Goal: Information Seeking & Learning: Learn about a topic

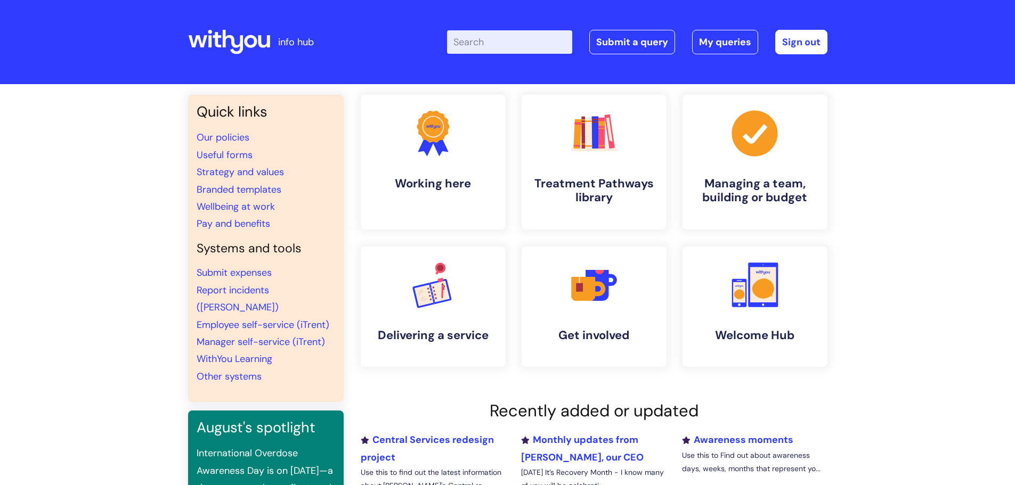
click at [499, 43] on input "Enter your search term here..." at bounding box center [509, 41] width 125 height 23
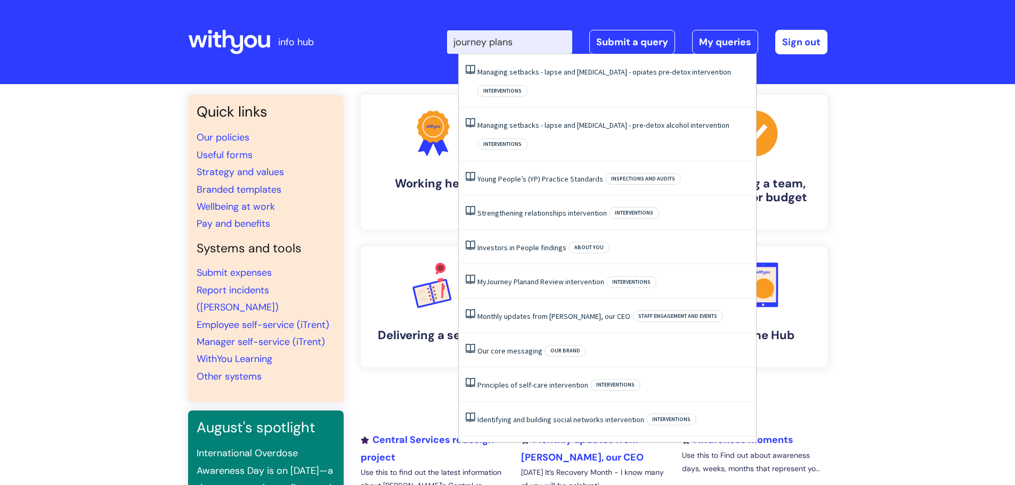
type input "journey plan"
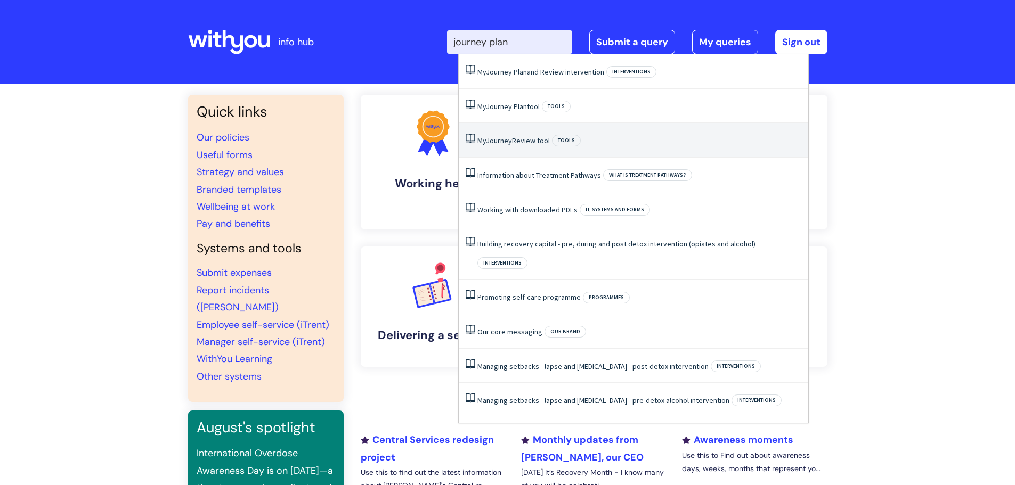
click at [511, 141] on span "Journey" at bounding box center [499, 141] width 26 height 10
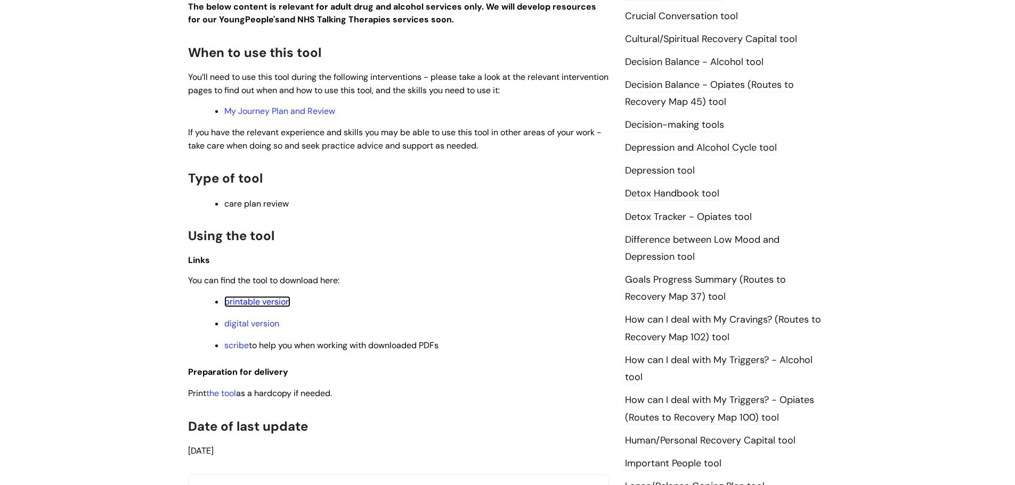
scroll to position [302, 0]
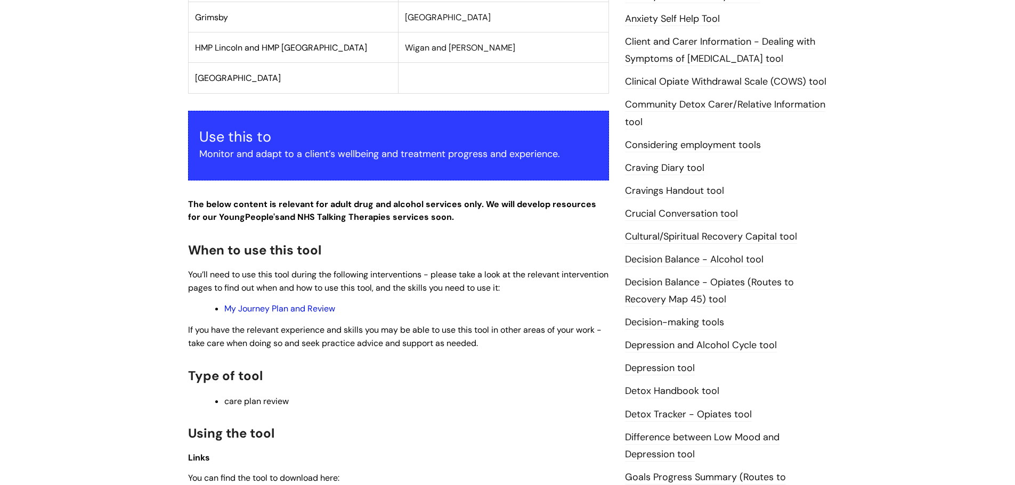
click at [312, 314] on link "My Journey Plan and Review" at bounding box center [279, 308] width 111 height 11
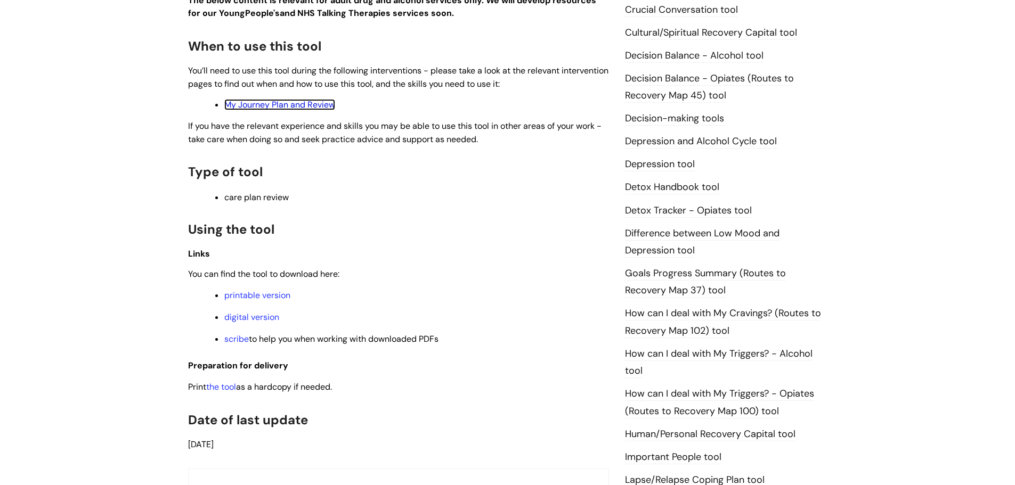
scroll to position [639, 0]
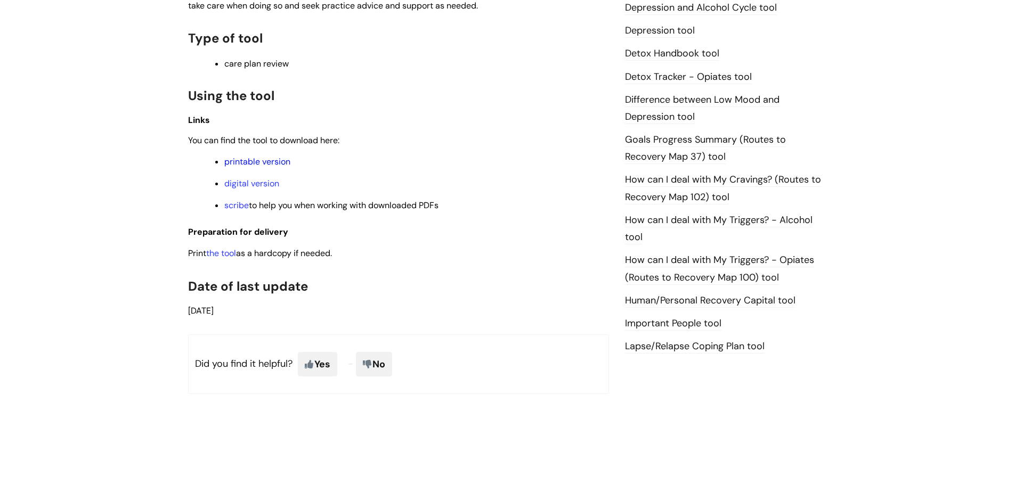
click at [264, 160] on link "printable version" at bounding box center [257, 161] width 66 height 11
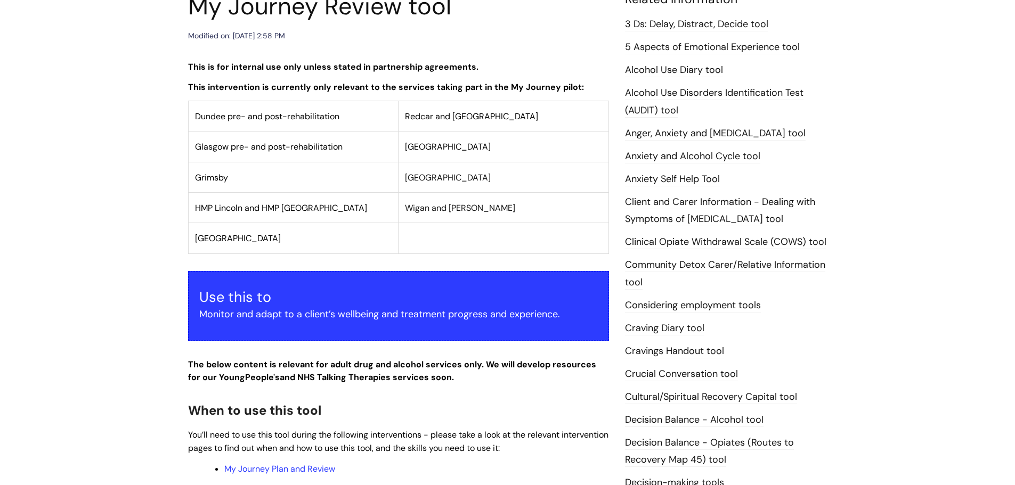
scroll to position [0, 0]
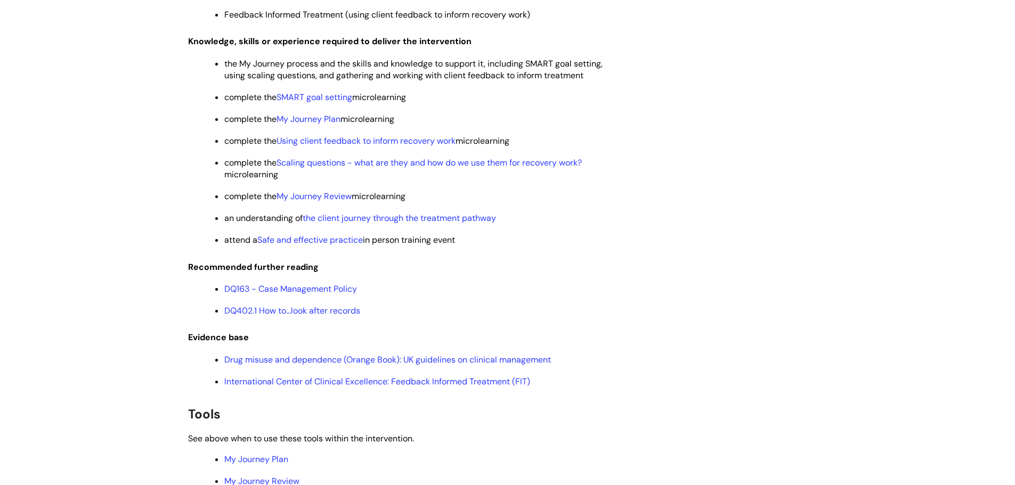
scroll to position [2131, 0]
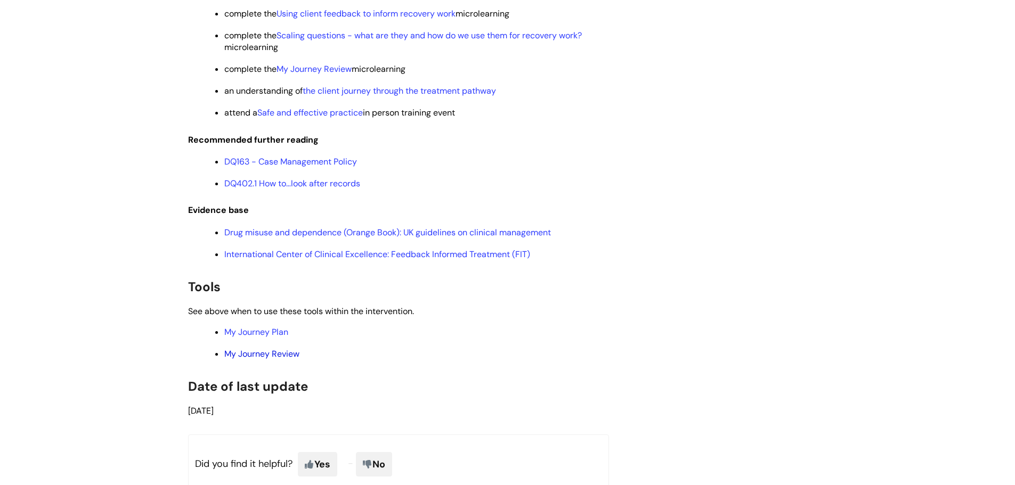
click at [279, 360] on link "My Journey Review" at bounding box center [261, 353] width 75 height 11
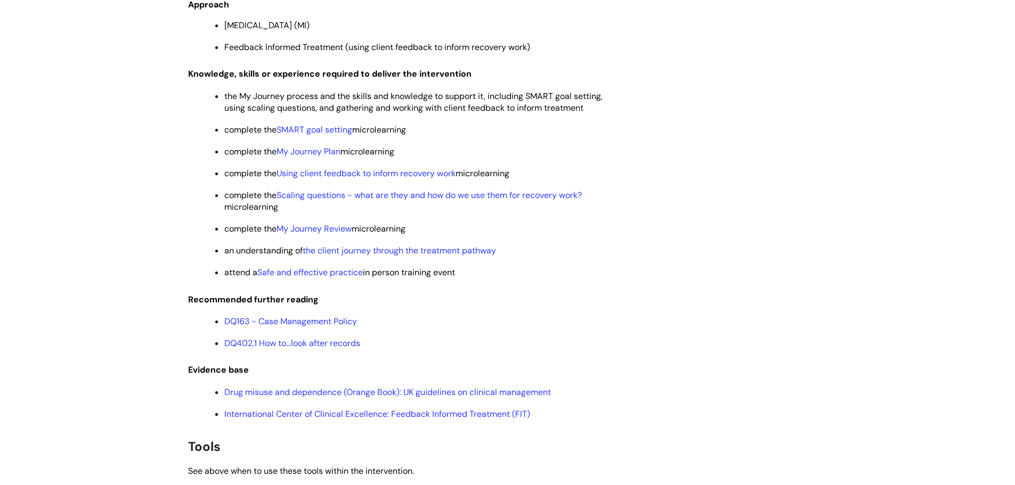
scroll to position [2184, 0]
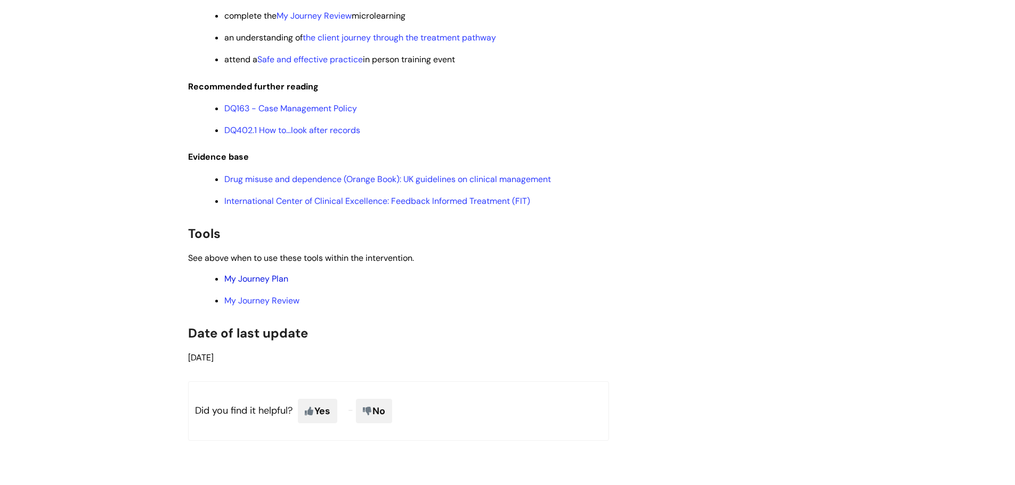
click at [269, 284] on link "My Journey Plan" at bounding box center [256, 278] width 64 height 11
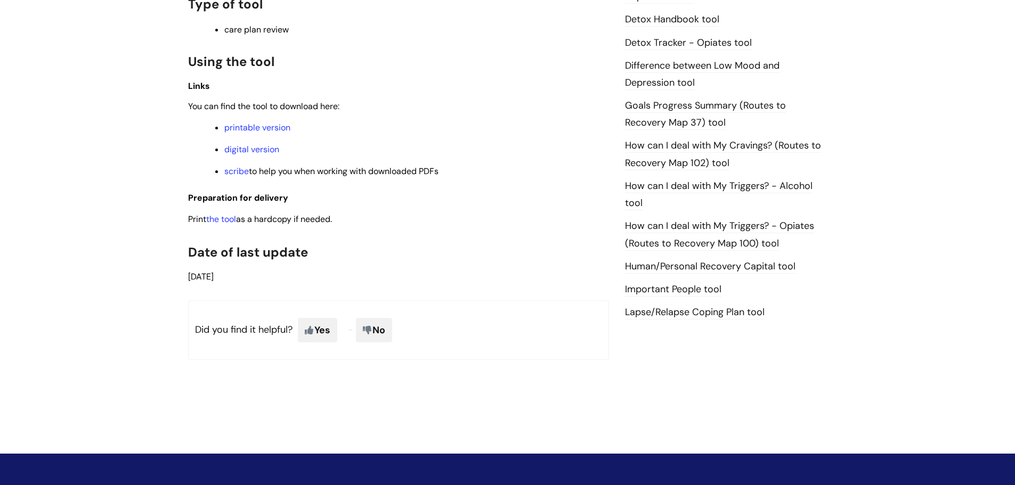
scroll to position [693, 0]
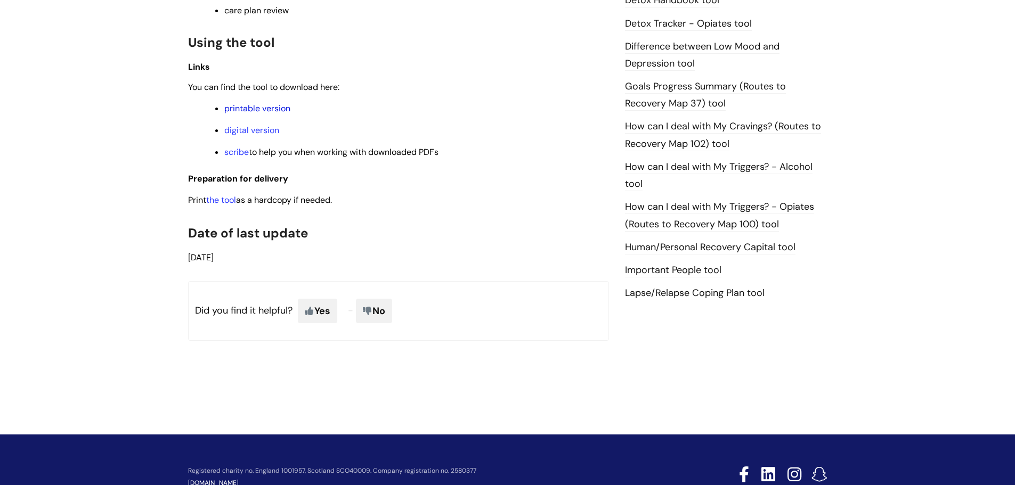
click at [265, 107] on link "printable version" at bounding box center [257, 108] width 66 height 11
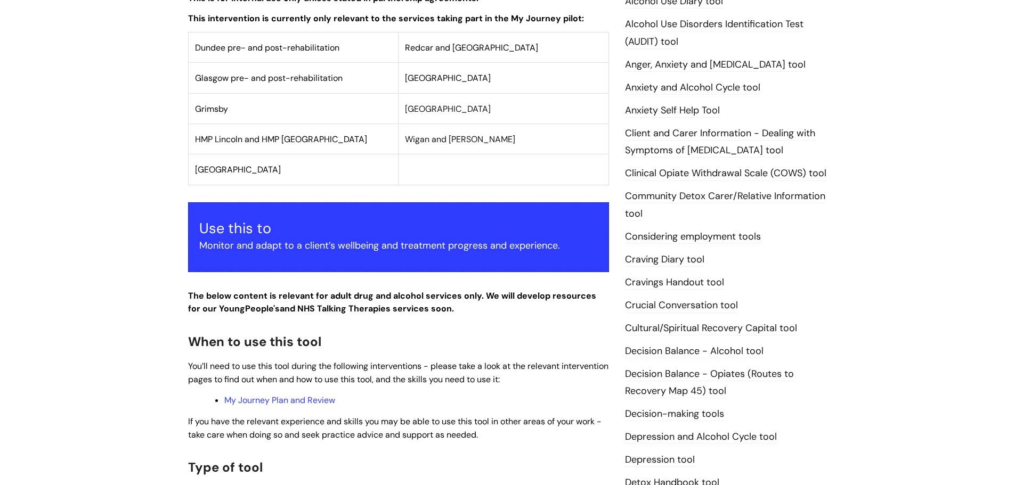
scroll to position [0, 0]
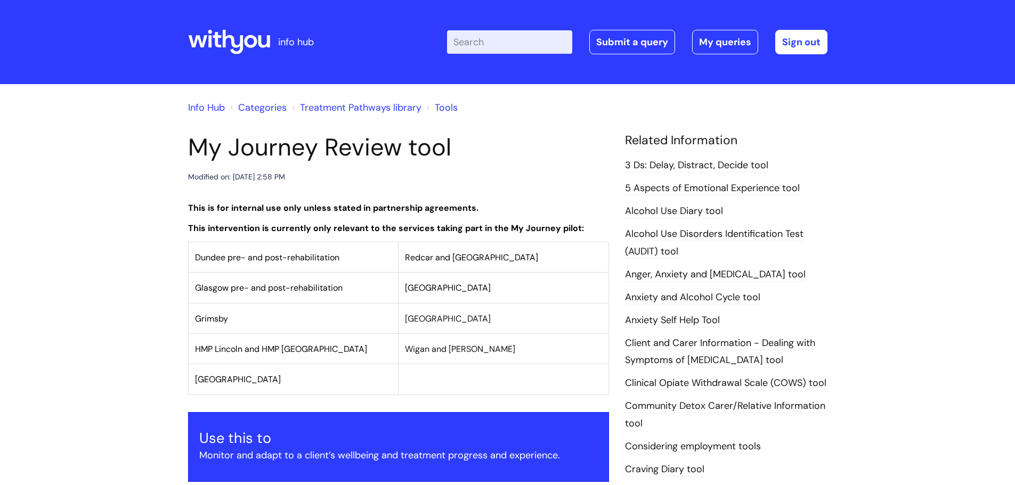
click at [526, 38] on input "Enter your search term here..." at bounding box center [509, 41] width 125 height 23
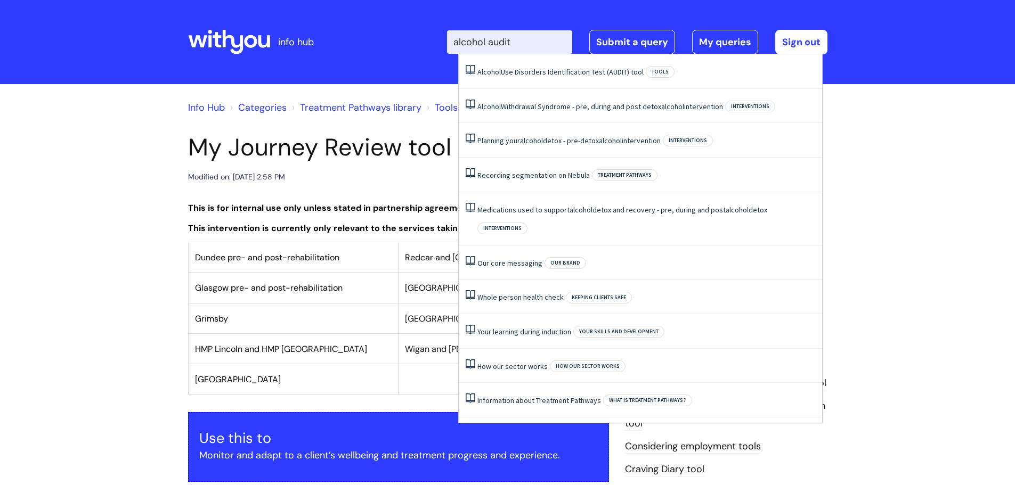
type input "alcohol audit"
click button "Search" at bounding box center [0, 0] width 0 height 0
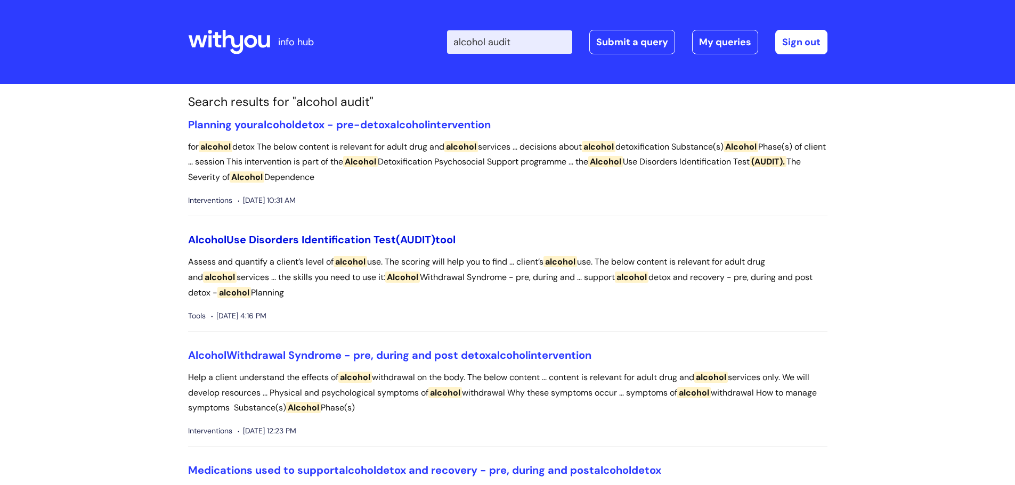
click at [303, 234] on link "Alcohol Use Disorders Identification Test (AUDIT) tool" at bounding box center [321, 240] width 267 height 14
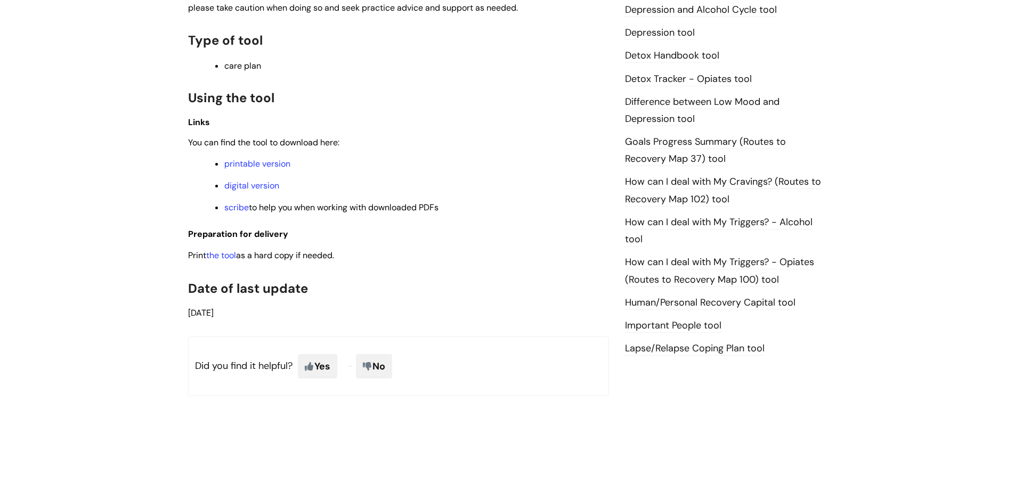
scroll to position [586, 0]
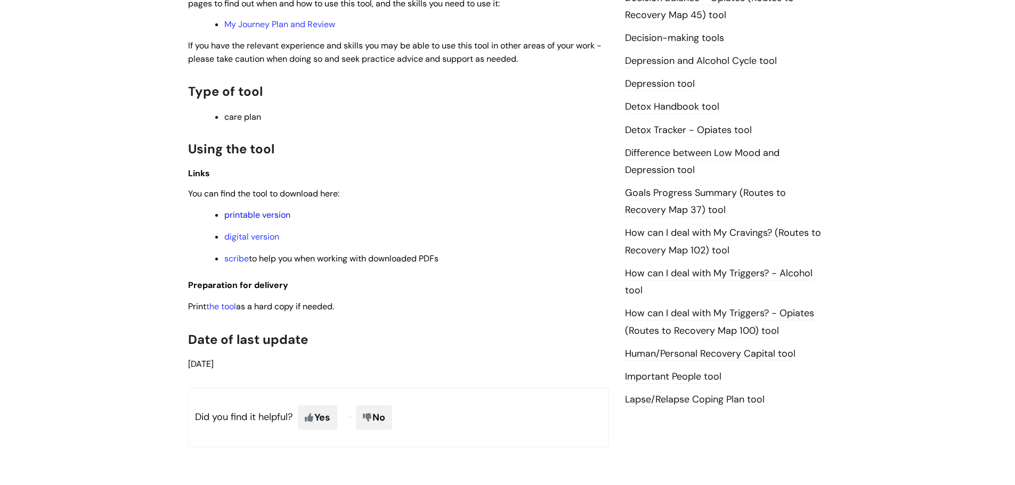
click at [265, 213] on link "printable version" at bounding box center [257, 214] width 66 height 11
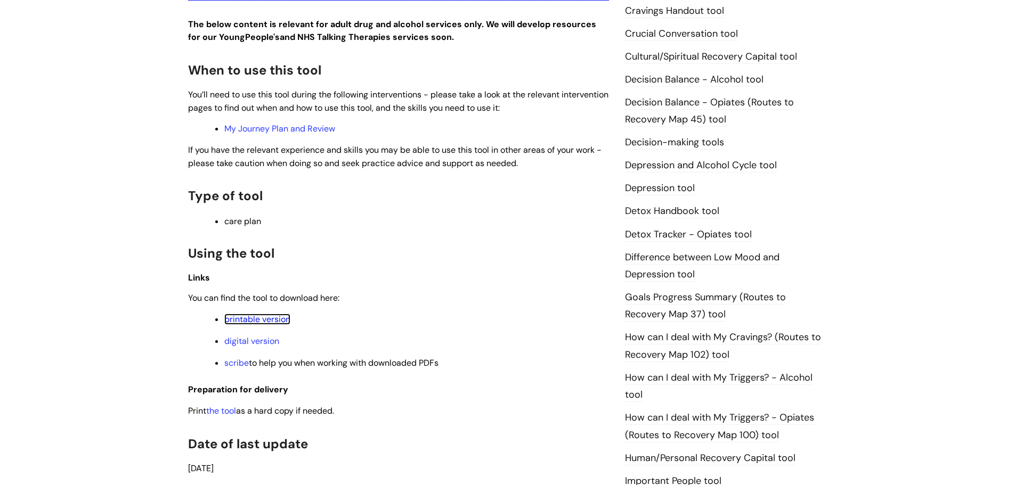
scroll to position [479, 0]
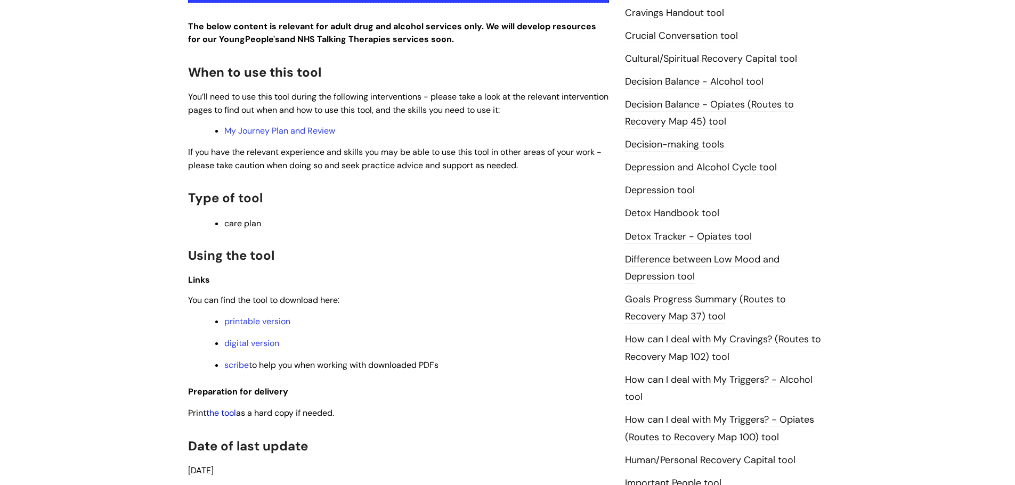
click at [230, 413] on link "the tool" at bounding box center [221, 413] width 30 height 11
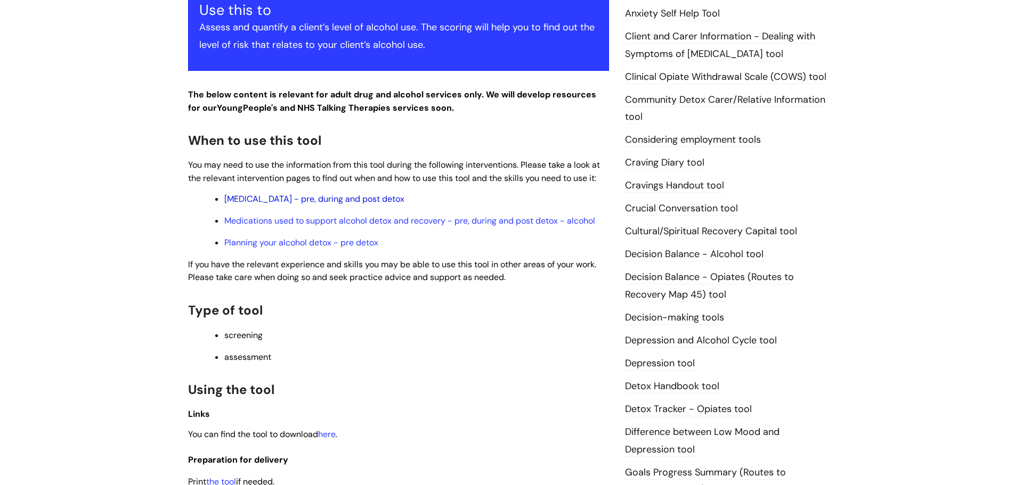
scroll to position [479, 0]
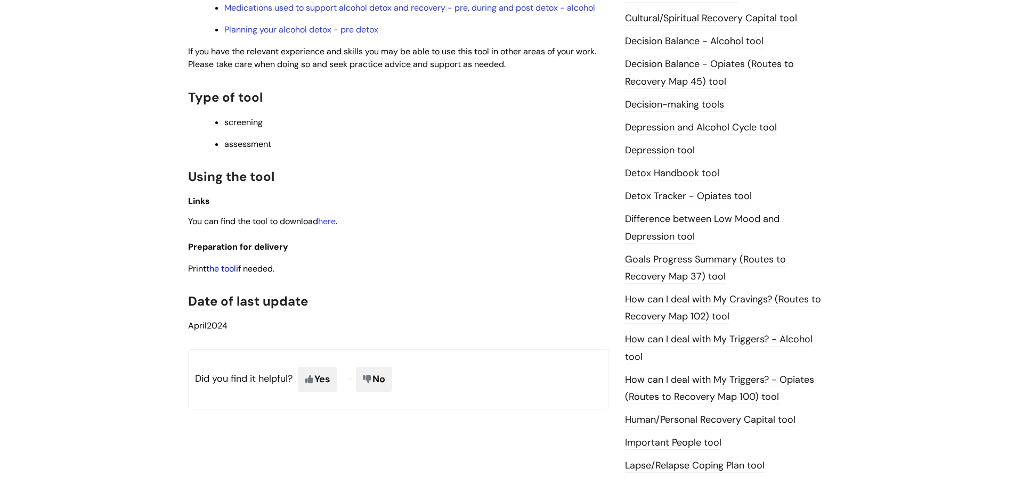
click at [215, 269] on link "the tool" at bounding box center [221, 268] width 30 height 11
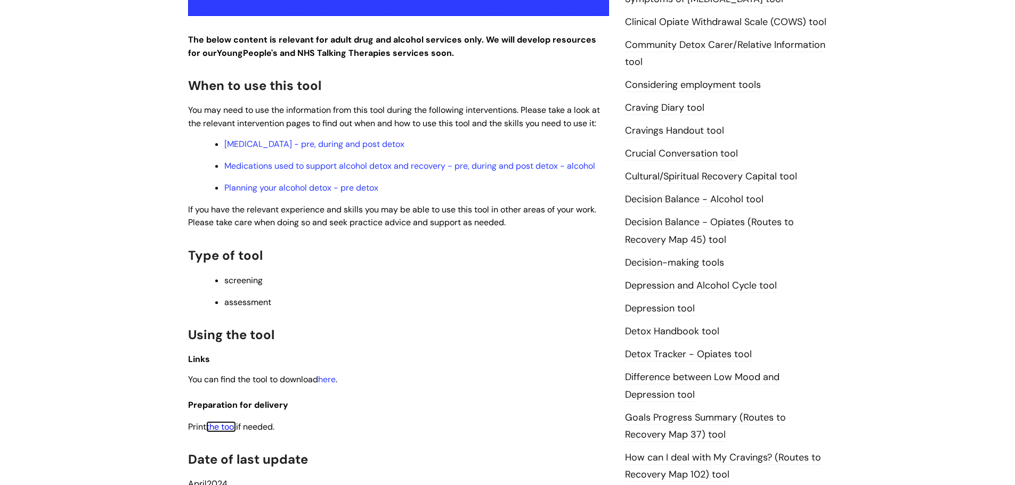
scroll to position [320, 0]
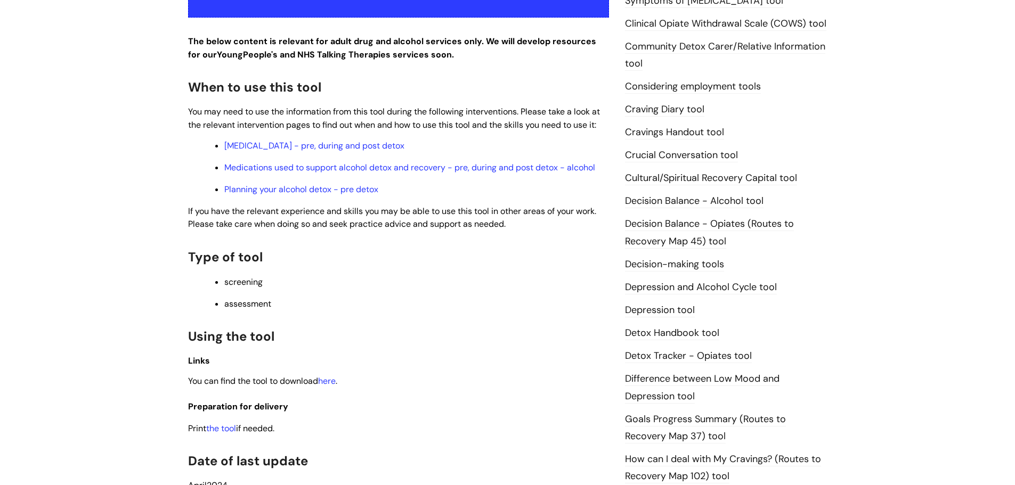
click at [689, 131] on link "Cravings Handout tool" at bounding box center [674, 133] width 99 height 14
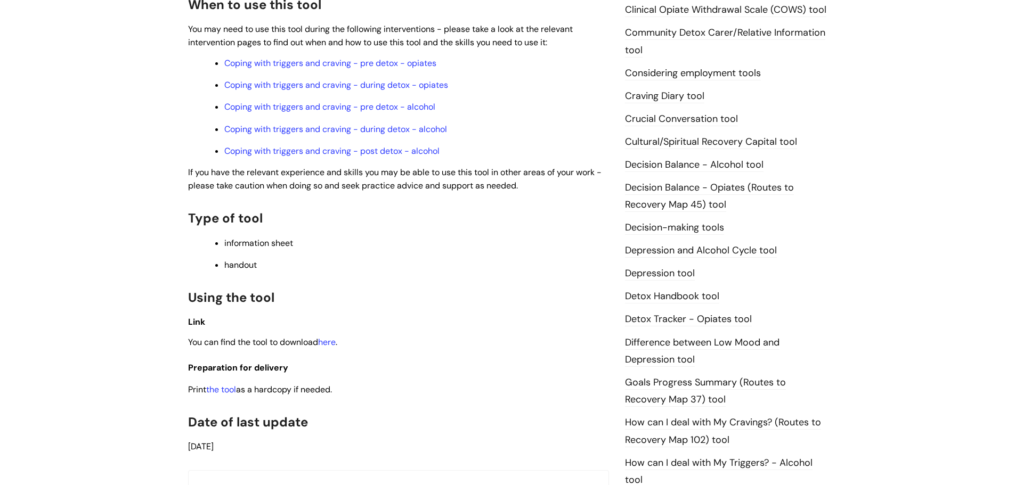
scroll to position [479, 0]
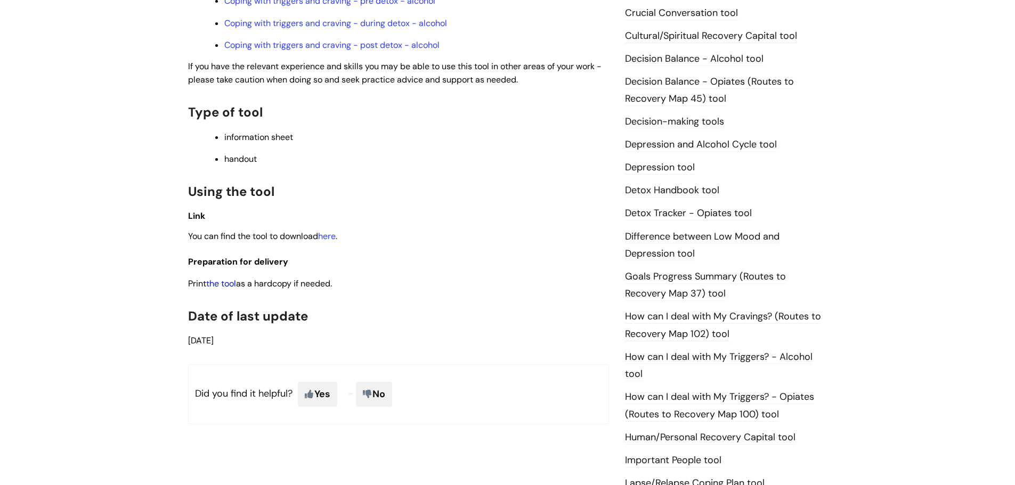
click at [225, 284] on link "the tool" at bounding box center [221, 283] width 30 height 11
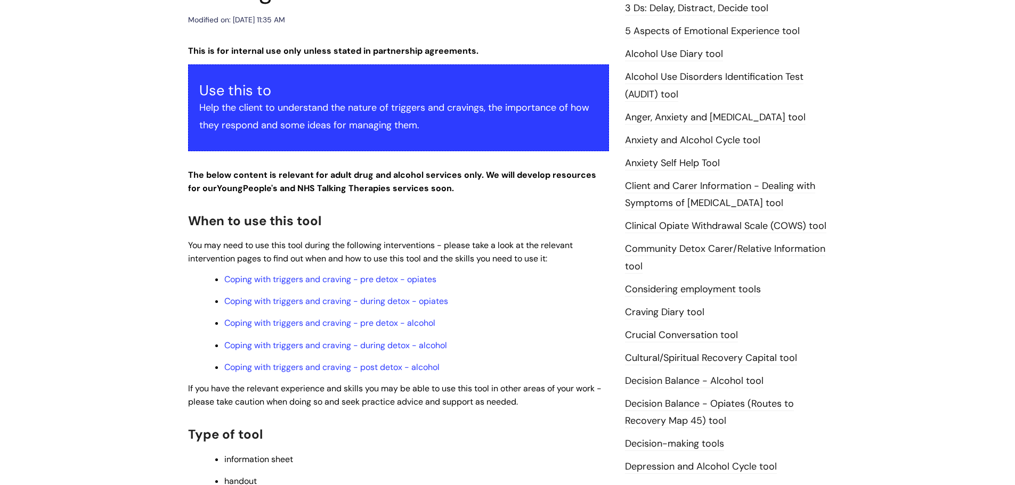
scroll to position [53, 0]
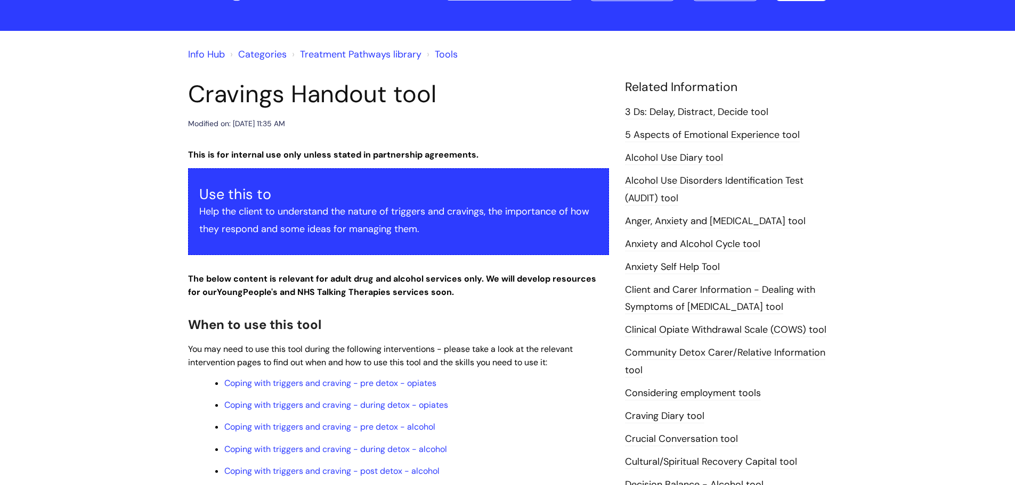
click at [685, 154] on link "Alcohol Use Diary tool" at bounding box center [674, 158] width 98 height 14
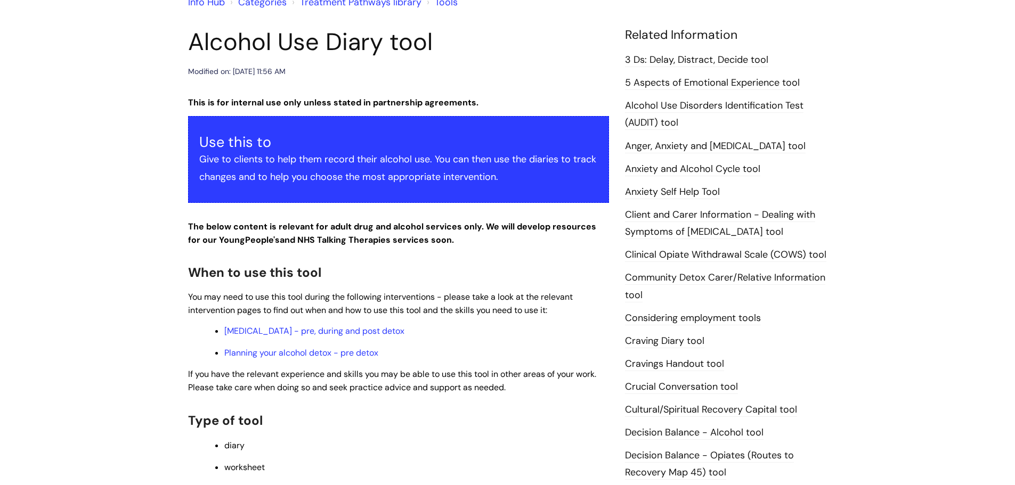
scroll to position [320, 0]
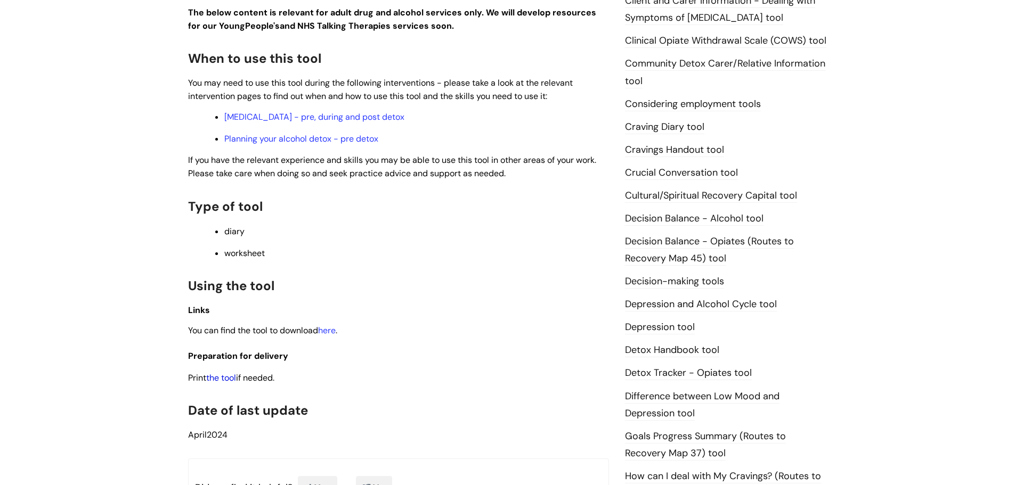
click at [229, 378] on link "the tool" at bounding box center [221, 377] width 30 height 11
